Goal: Check status

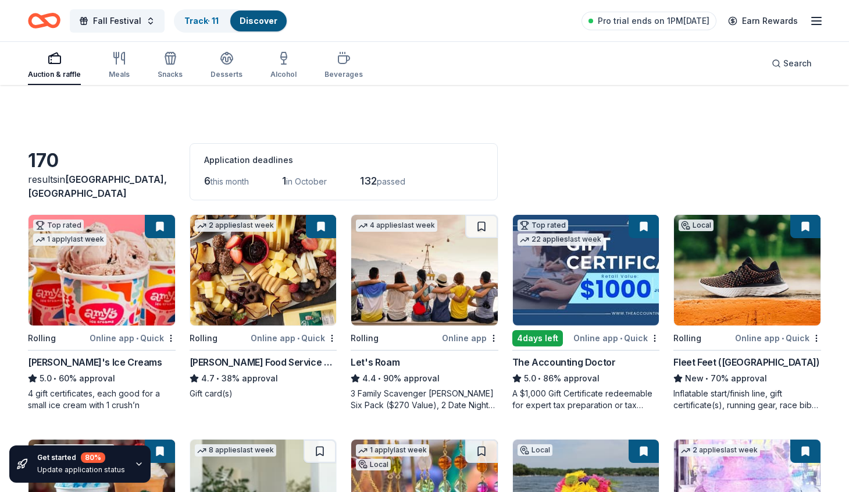
scroll to position [6132, 0]
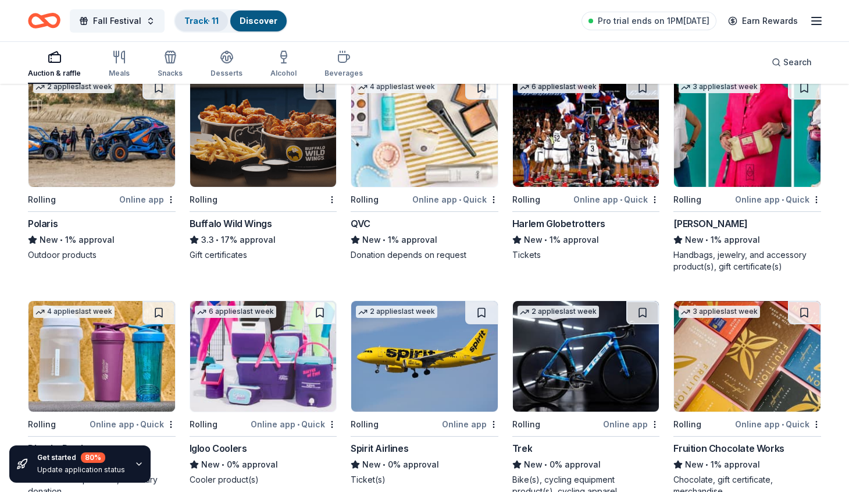
click at [198, 23] on link "Track · 11" at bounding box center [201, 21] width 34 height 10
click at [201, 22] on link "Track · 11" at bounding box center [201, 21] width 34 height 10
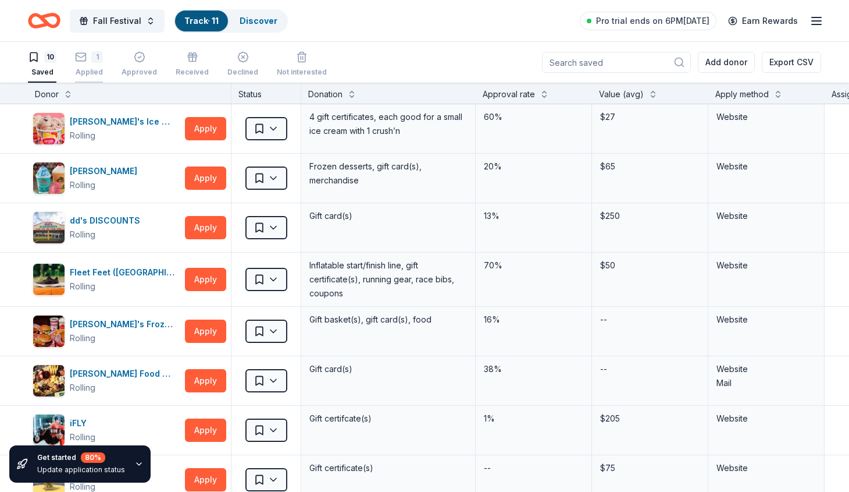
click at [79, 61] on rect "button" at bounding box center [81, 57] width 10 height 8
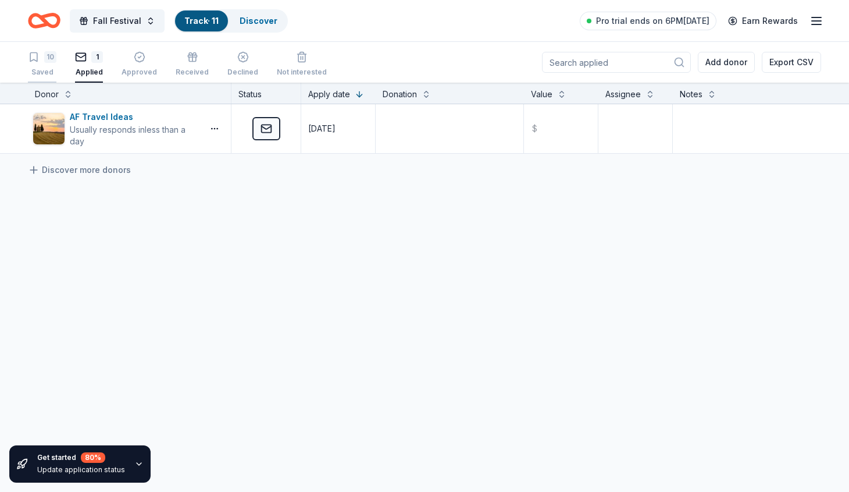
click at [38, 56] on icon "button" at bounding box center [34, 57] width 12 height 12
